Goal: Task Accomplishment & Management: Use online tool/utility

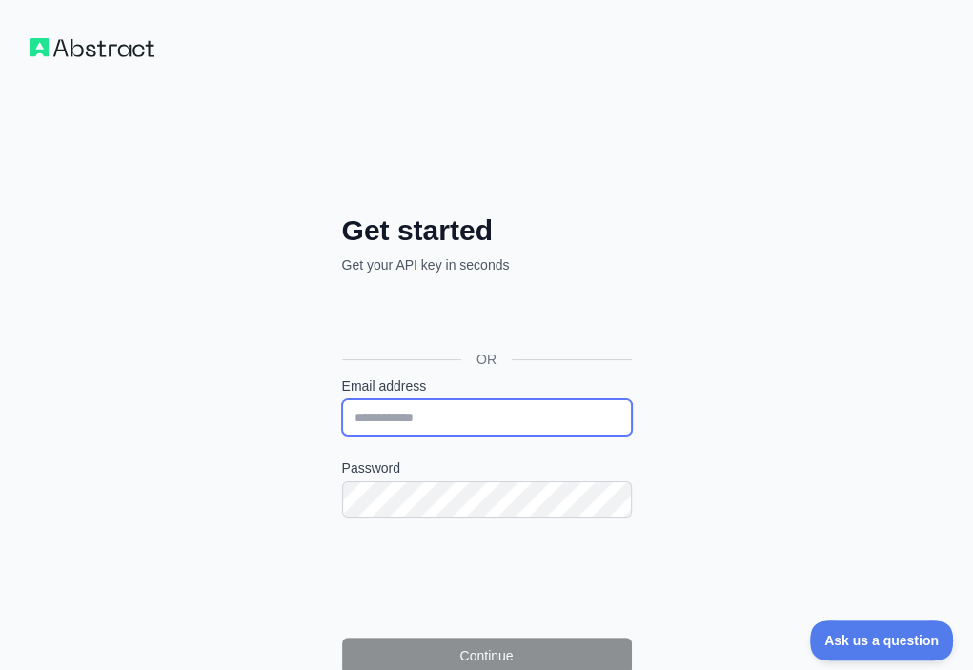
click at [342, 399] on input "Email address" at bounding box center [487, 417] width 290 height 36
paste input "**********"
type input "**********"
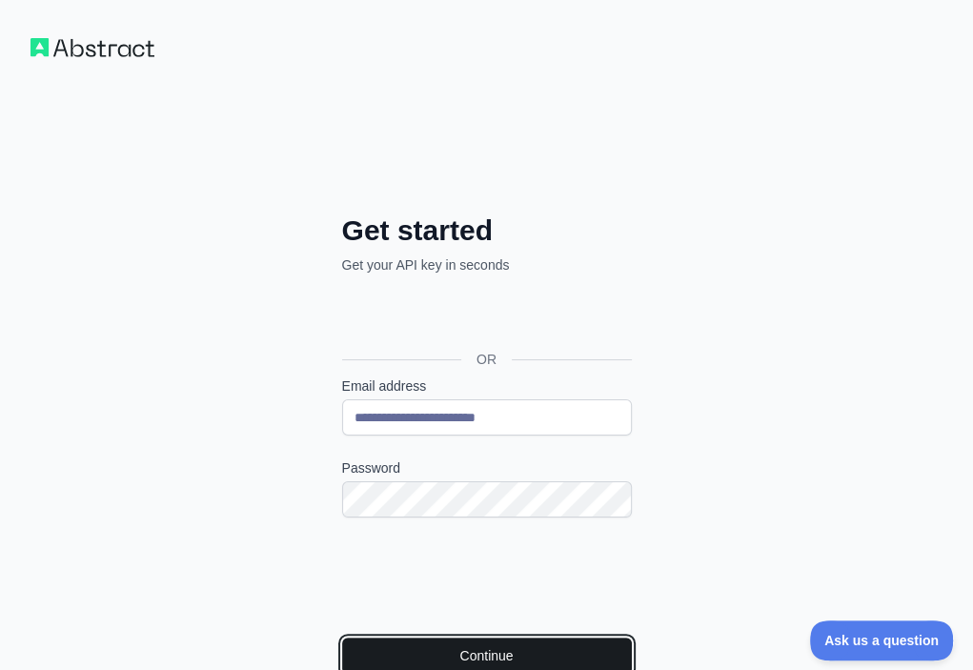
click at [342, 638] on button "Continue" at bounding box center [487, 656] width 290 height 36
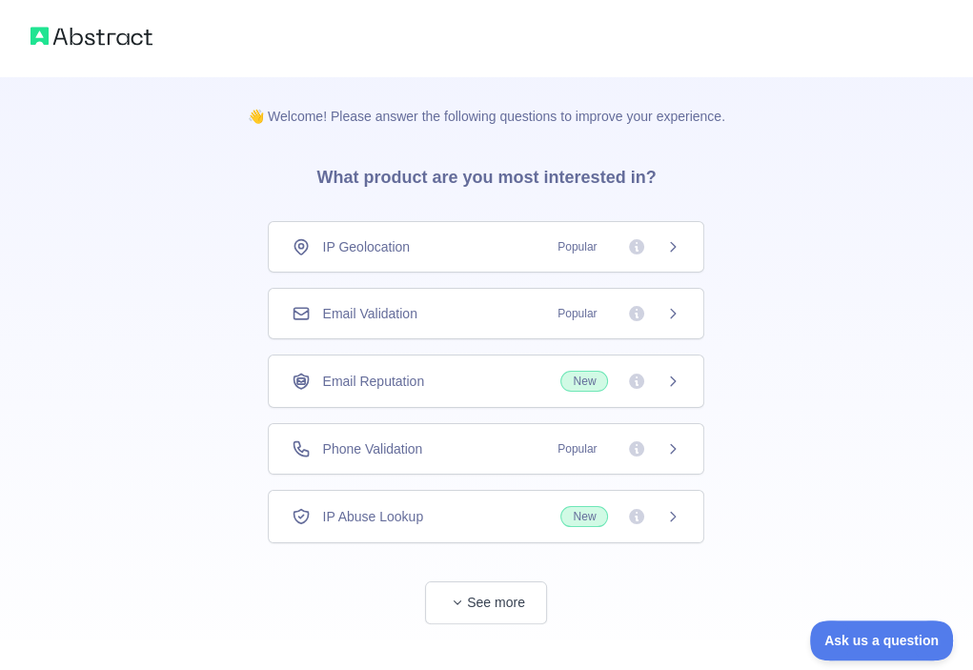
click at [456, 324] on div "Email Validation Popular" at bounding box center [486, 313] width 436 height 51
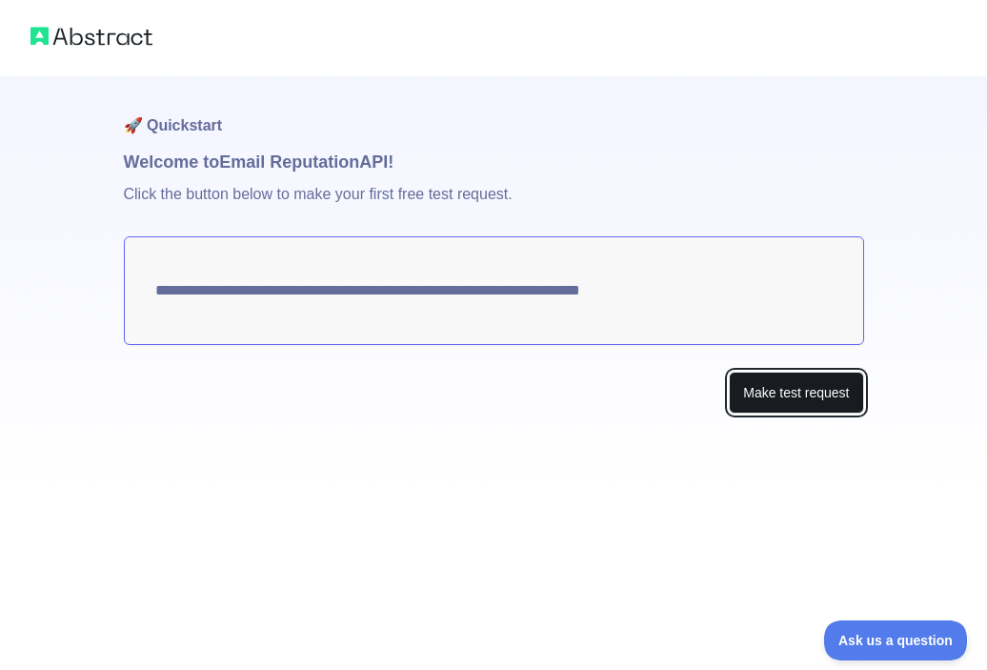
click at [770, 384] on button "Make test request" at bounding box center [796, 393] width 134 height 43
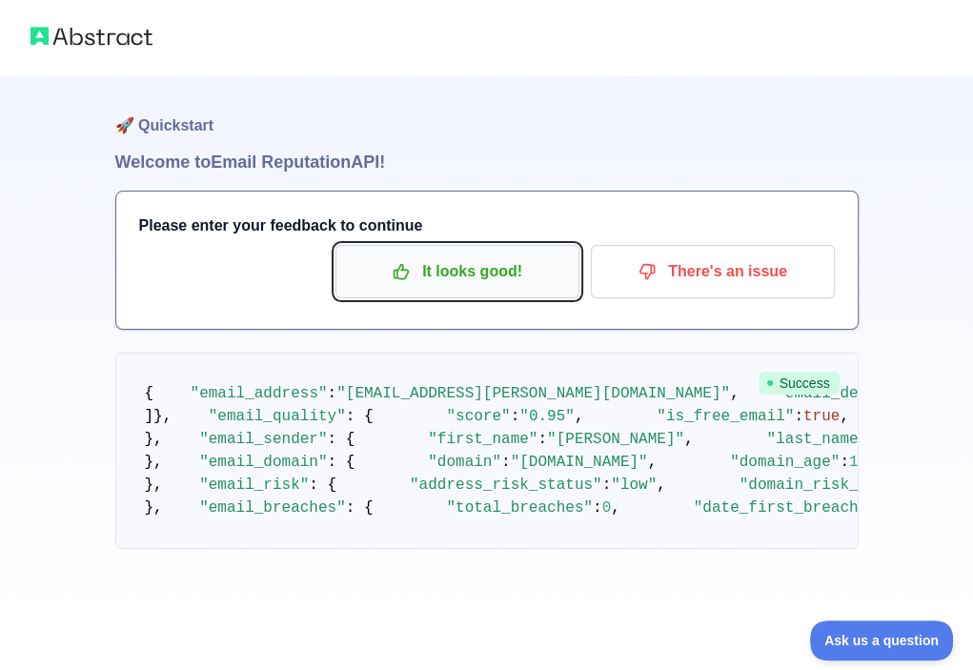
click at [504, 288] on button "It looks good!" at bounding box center [457, 271] width 244 height 53
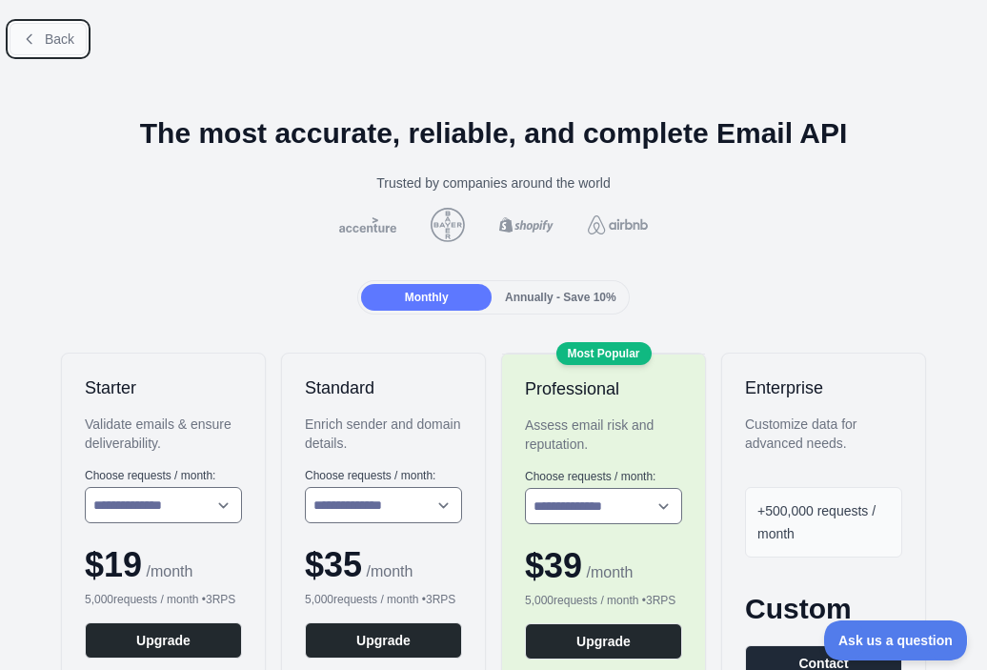
click at [58, 40] on span "Back" at bounding box center [60, 38] width 30 height 15
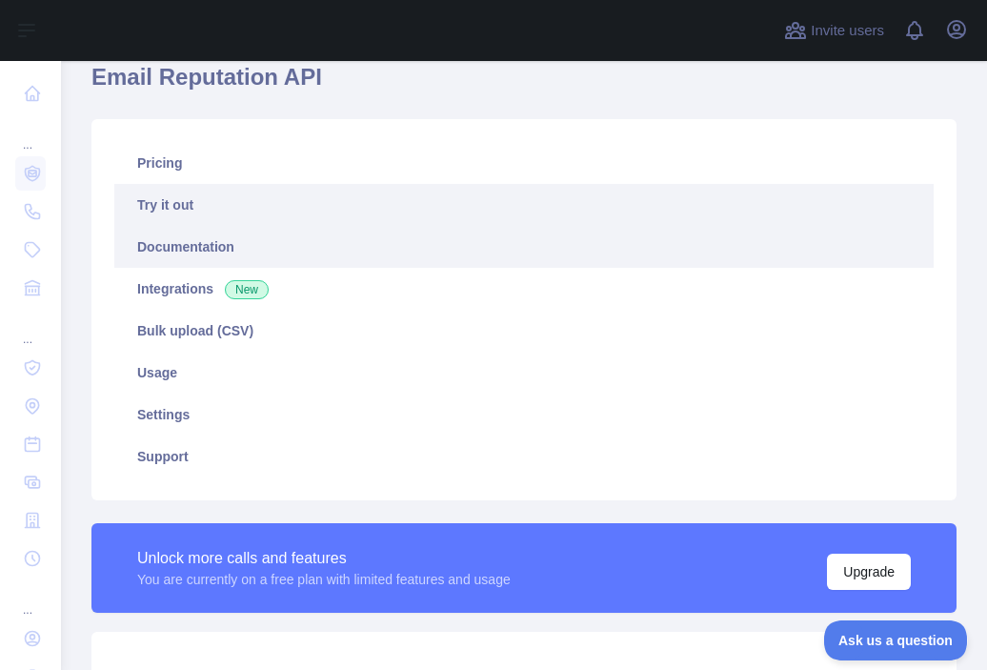
scroll to position [286, 0]
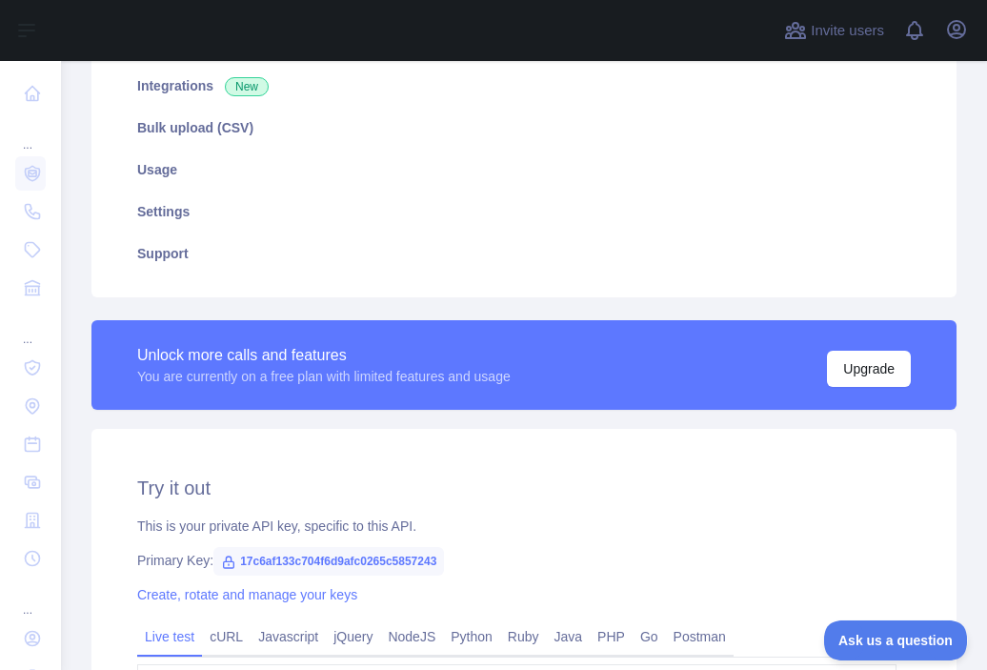
click at [354, 557] on span "17c6af133c704f6d9afc0265c5857243" at bounding box center [328, 561] width 231 height 29
copy span "17c6af133c704f6d9afc0265c5857243"
